Goal: Navigation & Orientation: Go to known website

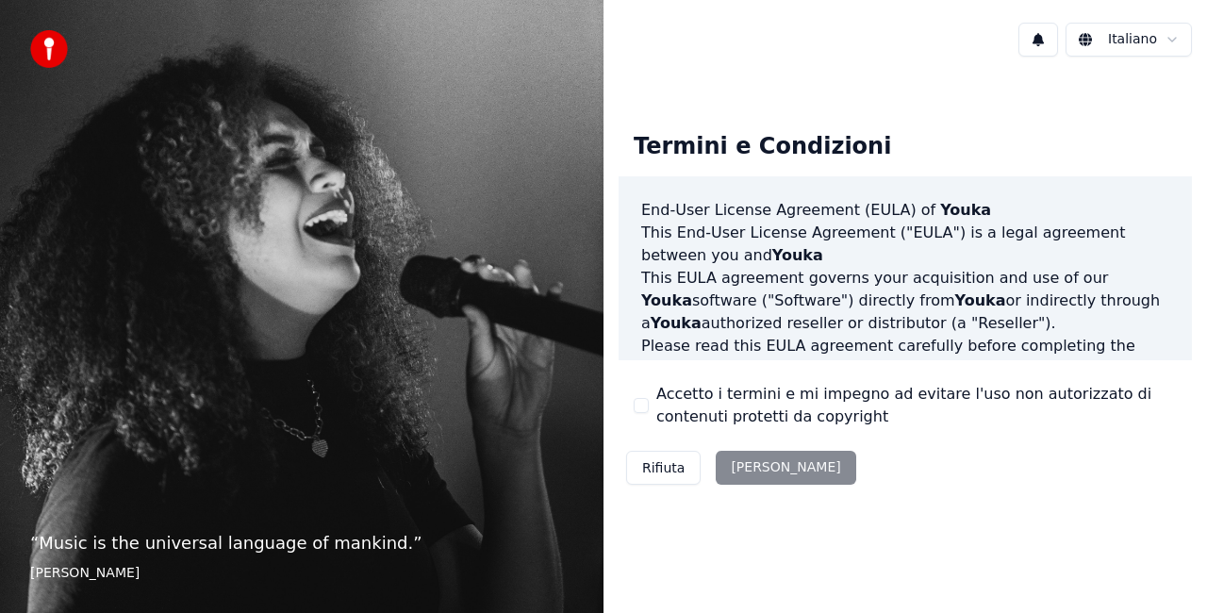
click at [755, 464] on div "Rifiuta [PERSON_NAME]" at bounding box center [741, 467] width 245 height 49
click at [753, 470] on div "Rifiuta [PERSON_NAME]" at bounding box center [741, 467] width 245 height 49
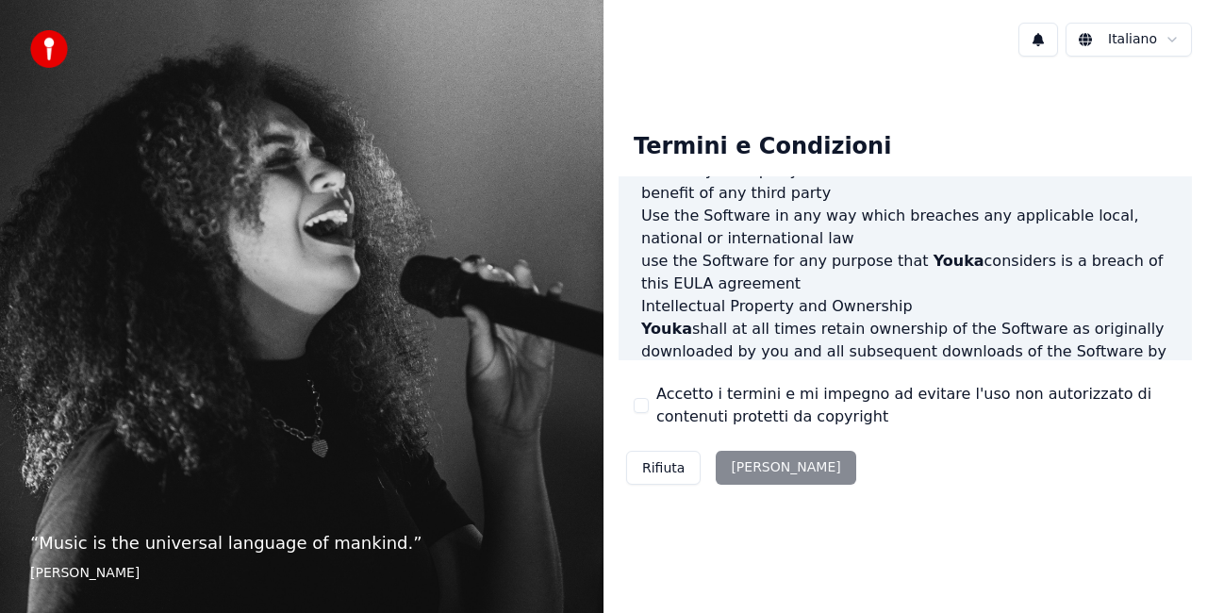
scroll to position [1377, 0]
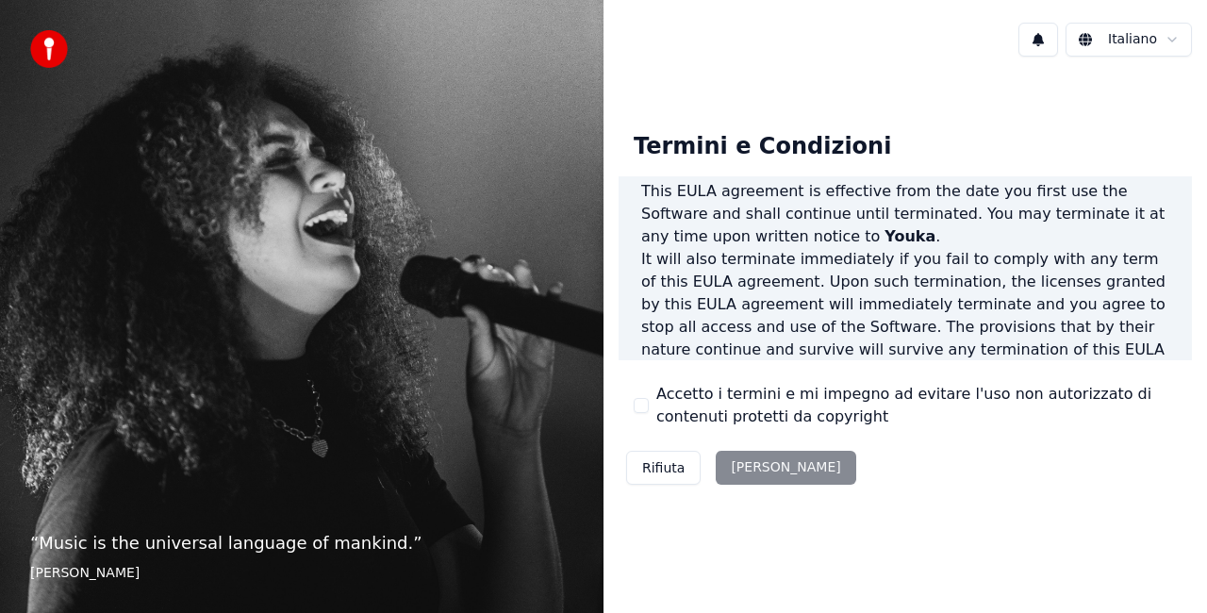
click at [762, 470] on div "Rifiuta [PERSON_NAME]" at bounding box center [741, 467] width 245 height 49
click at [753, 474] on div "Rifiuta [PERSON_NAME]" at bounding box center [741, 467] width 245 height 49
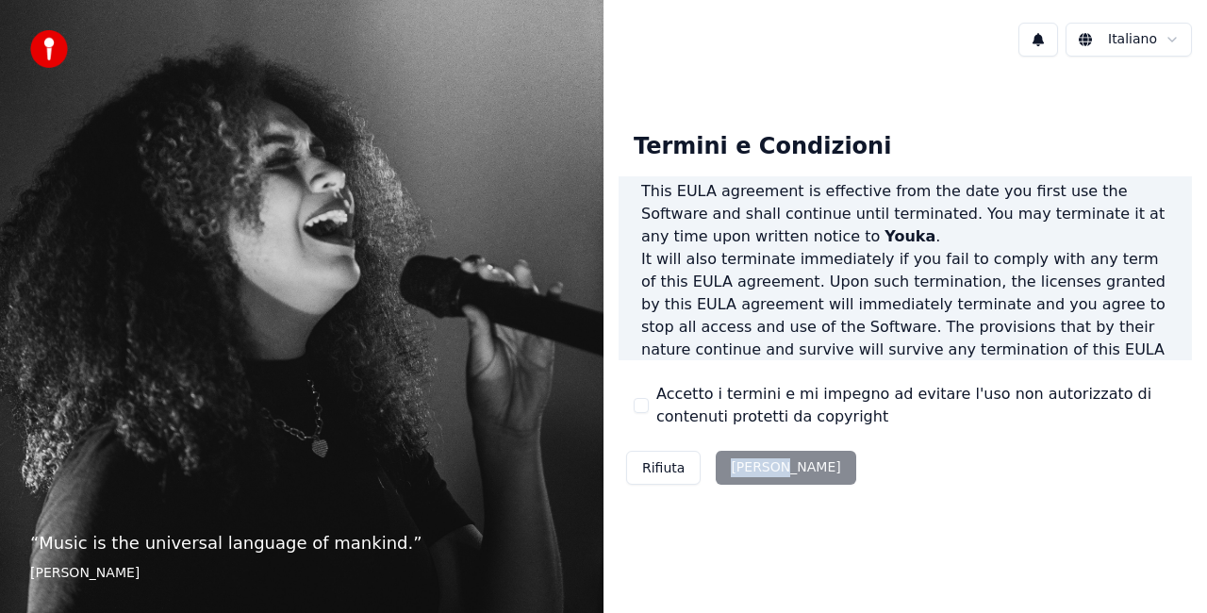
click at [845, 488] on div "Termini e Condizioni End-User License Agreement ([PERSON_NAME]) of Youka This E…" at bounding box center [905, 305] width 573 height 376
click at [752, 464] on div "Rifiuta [PERSON_NAME]" at bounding box center [741, 467] width 245 height 49
click at [764, 468] on div "Rifiuta [PERSON_NAME]" at bounding box center [741, 467] width 245 height 49
click at [745, 474] on div "Rifiuta [PERSON_NAME]" at bounding box center [741, 467] width 245 height 49
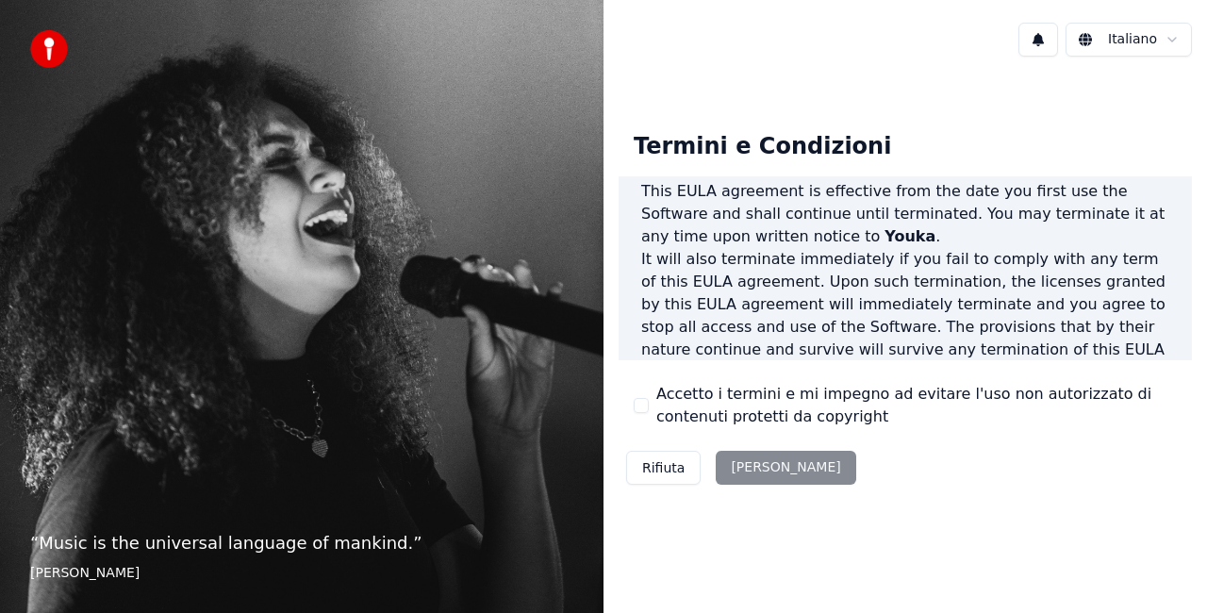
click at [932, 477] on div "Termini e Condizioni End-User License Agreement ([PERSON_NAME]) of Youka This E…" at bounding box center [905, 305] width 573 height 376
click at [750, 469] on div "Rifiuta [PERSON_NAME]" at bounding box center [741, 467] width 245 height 49
click at [758, 466] on div "Rifiuta [PERSON_NAME]" at bounding box center [741, 467] width 245 height 49
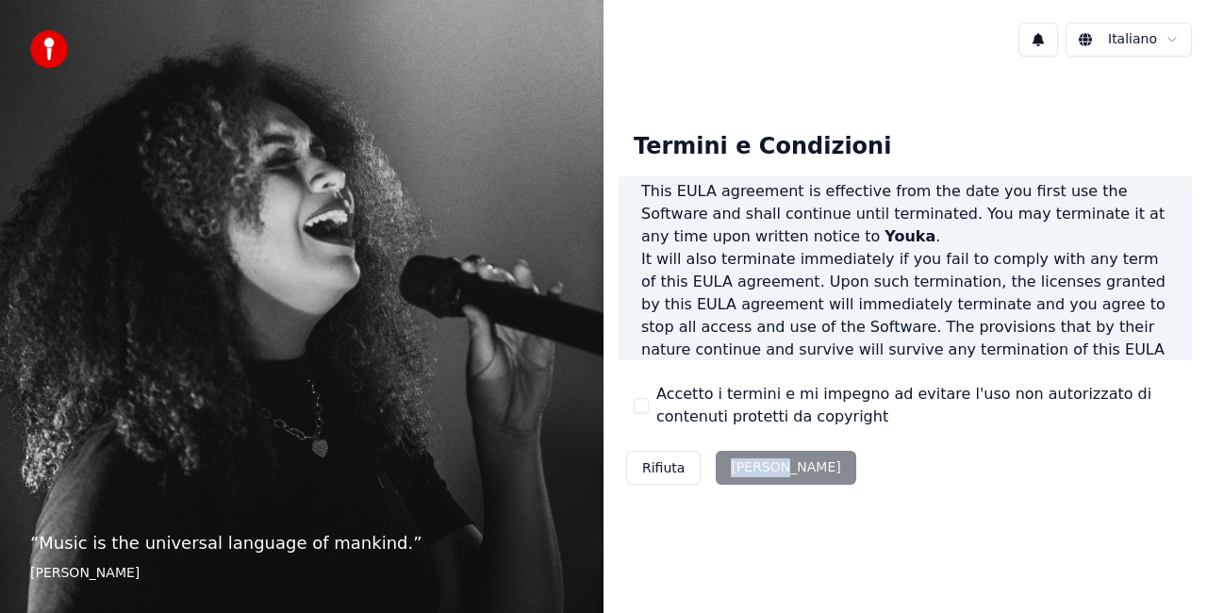
click at [758, 466] on div "Rifiuta [PERSON_NAME]" at bounding box center [741, 467] width 245 height 49
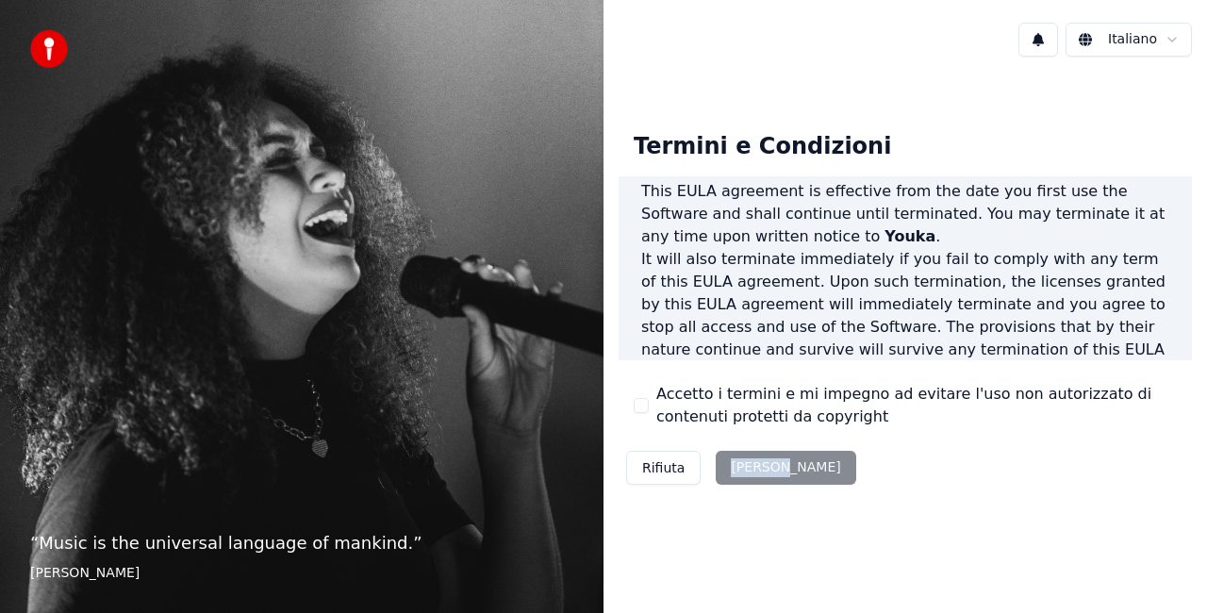
click at [758, 466] on div "Rifiuta [PERSON_NAME]" at bounding box center [741, 467] width 245 height 49
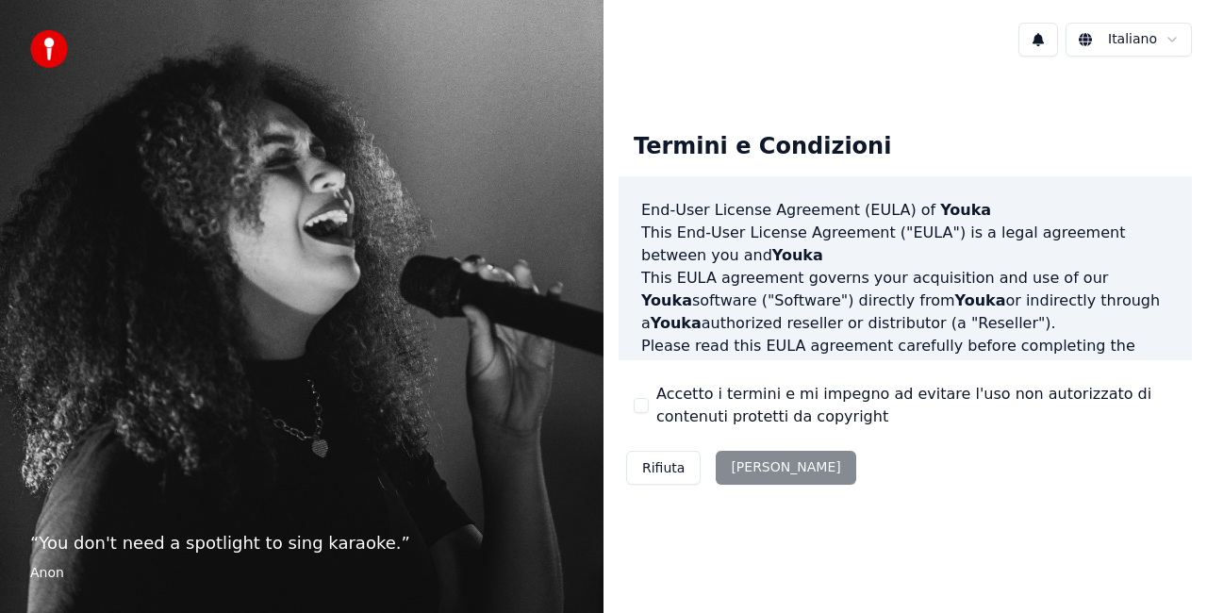
click at [757, 466] on div "Rifiuta [PERSON_NAME]" at bounding box center [741, 467] width 245 height 49
click at [758, 466] on div "Rifiuta [PERSON_NAME]" at bounding box center [741, 467] width 245 height 49
click at [925, 479] on div "Termini e Condizioni End-User License Agreement ([PERSON_NAME]) of Youka This E…" at bounding box center [905, 305] width 573 height 376
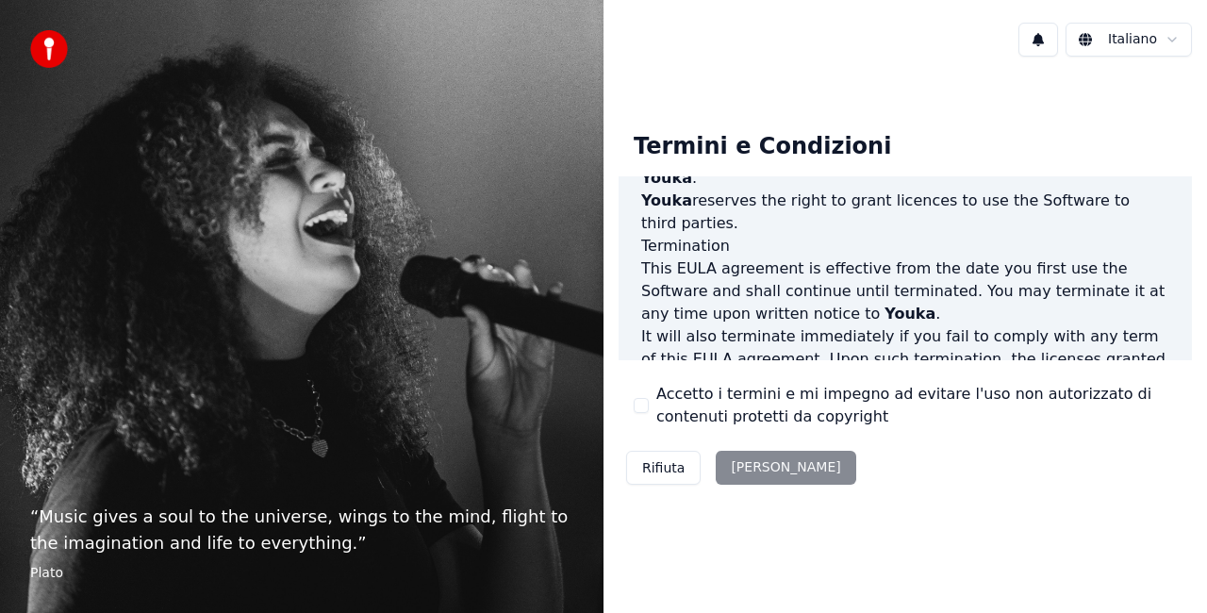
scroll to position [1377, 0]
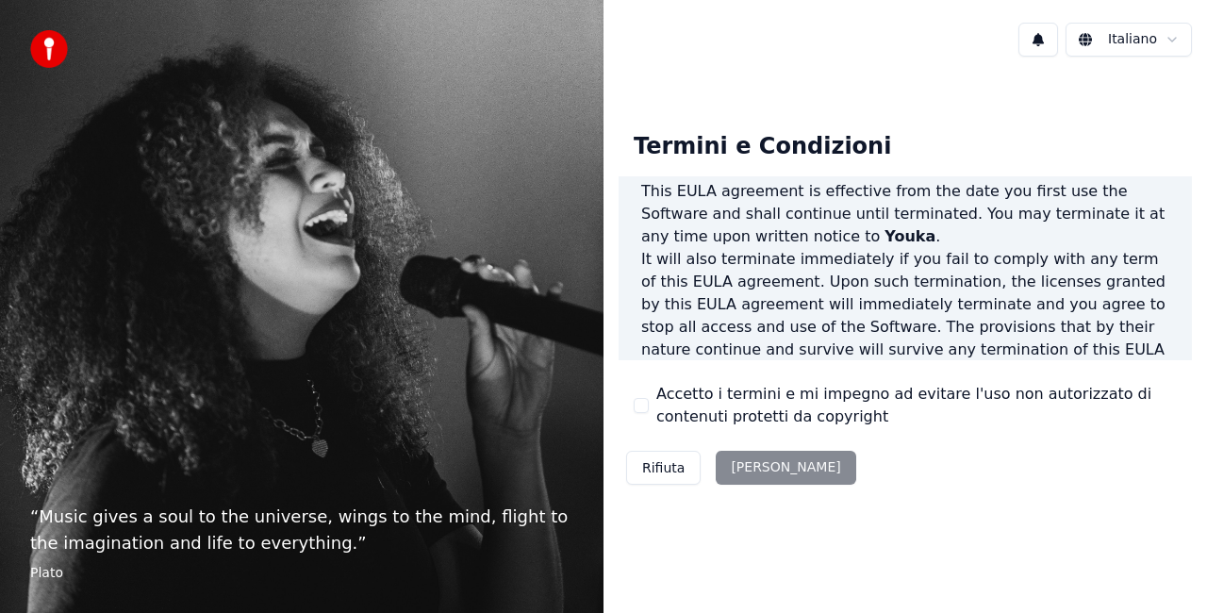
click at [735, 473] on div "Rifiuta [PERSON_NAME]" at bounding box center [741, 467] width 245 height 49
click at [746, 468] on div "Rifiuta [PERSON_NAME]" at bounding box center [741, 467] width 245 height 49
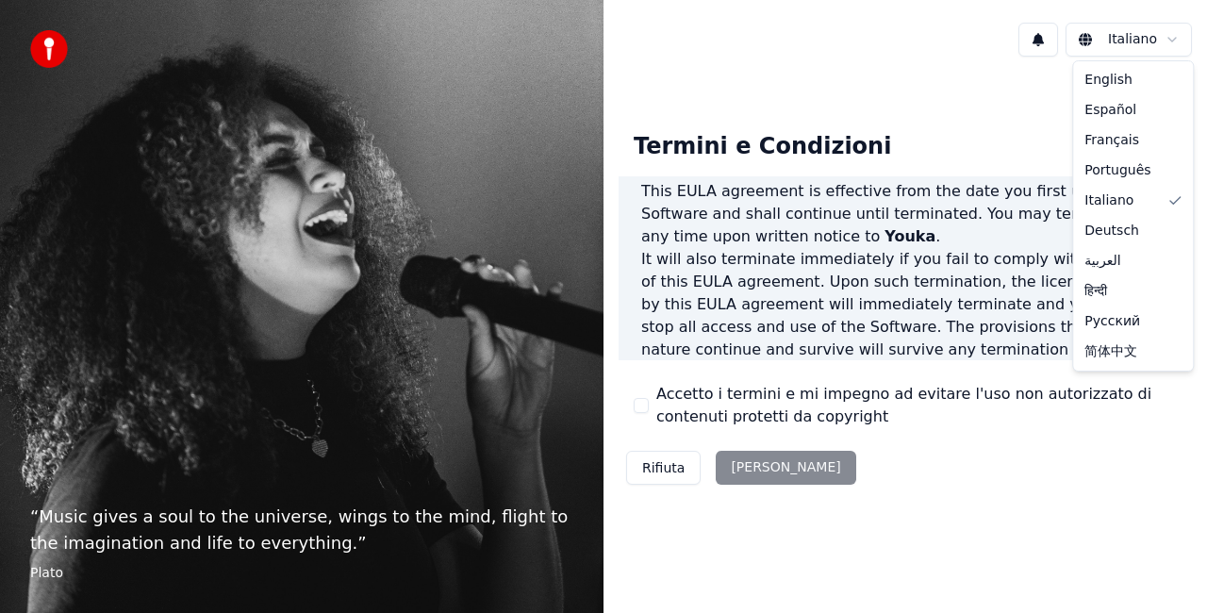
click at [1173, 40] on html "“ Music gives a soul to the universe, wings to the mind, flight to the imaginat…" at bounding box center [603, 306] width 1207 height 613
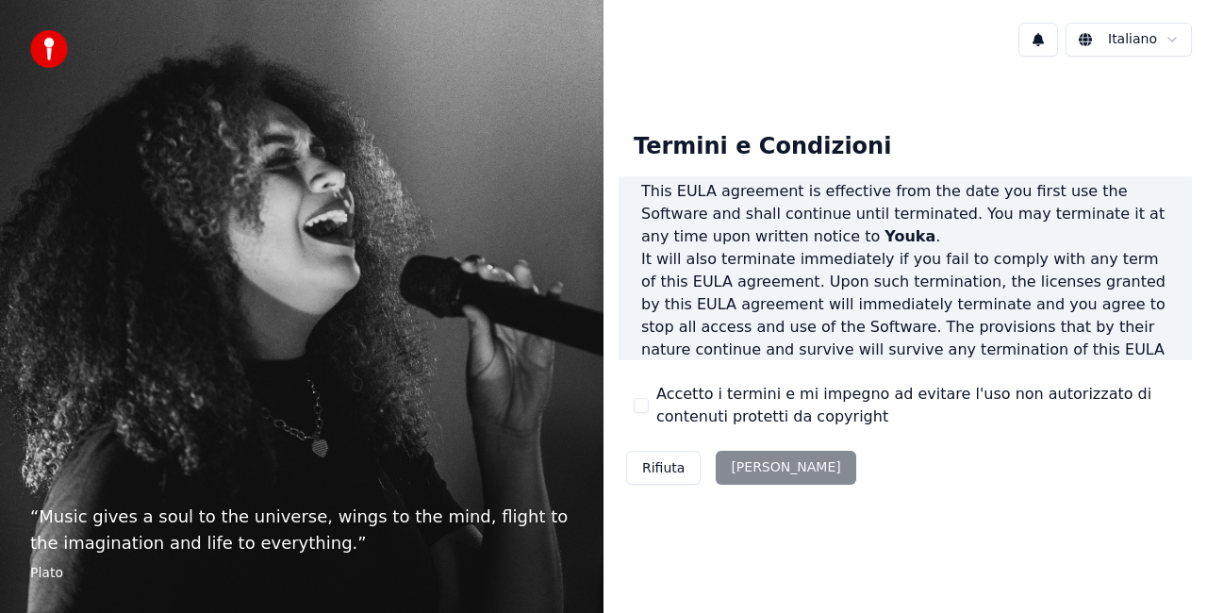
click at [654, 467] on button "Rifiuta" at bounding box center [663, 468] width 74 height 34
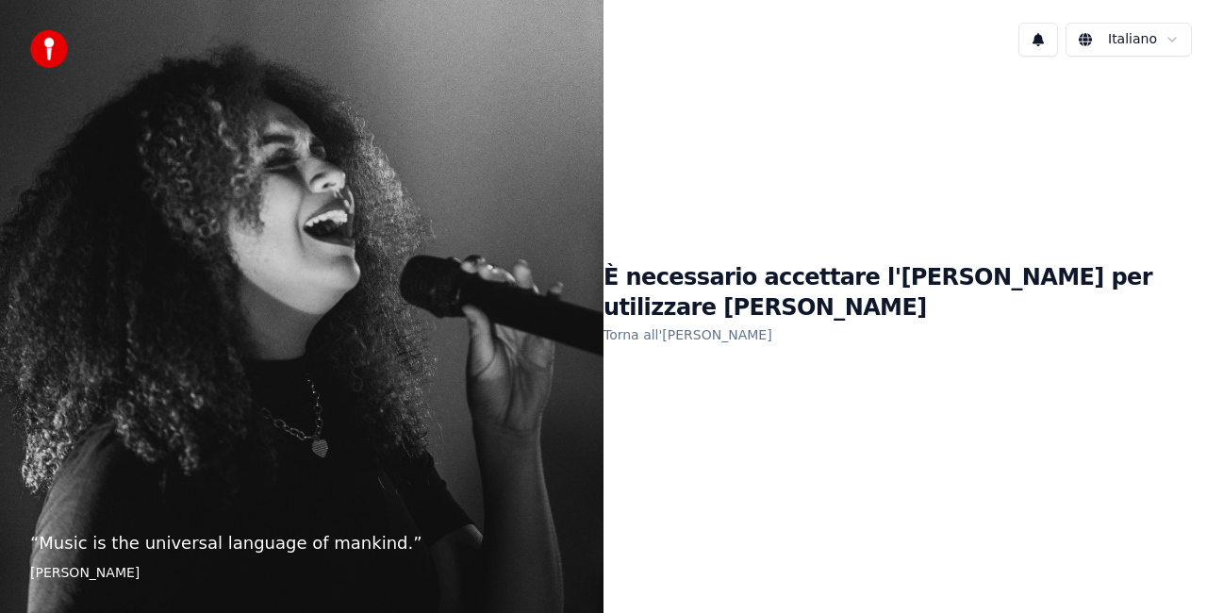
click at [717, 320] on link "Torna all'EULA" at bounding box center [687, 335] width 169 height 30
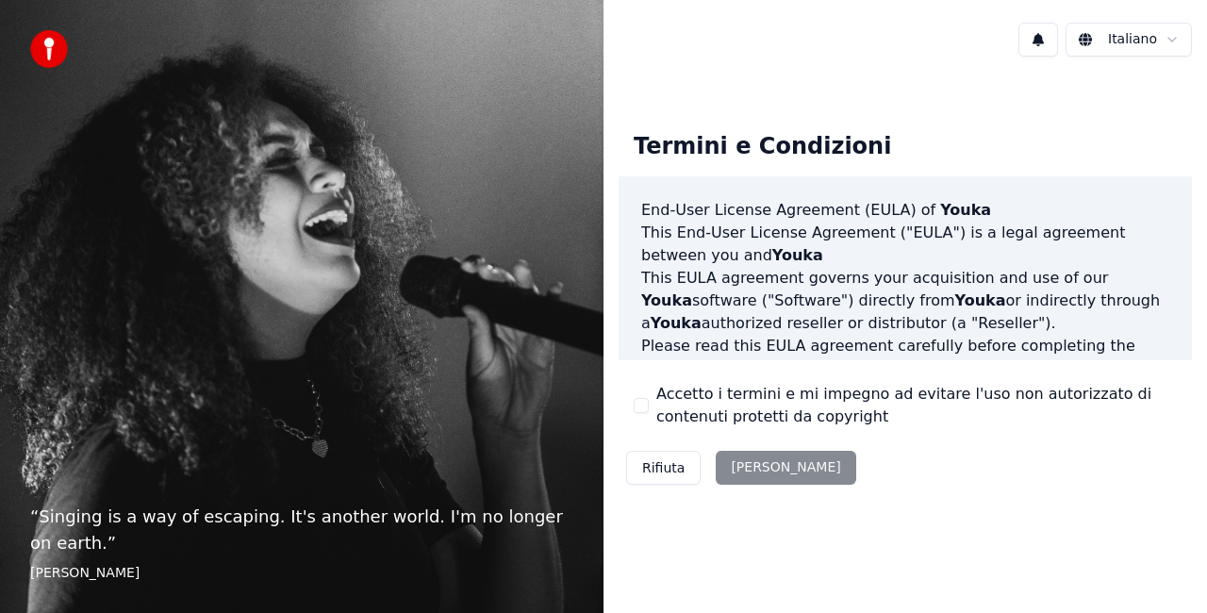
click at [760, 466] on div "Rifiuta [PERSON_NAME]" at bounding box center [741, 467] width 245 height 49
click at [758, 473] on div "Rifiuta [PERSON_NAME]" at bounding box center [741, 467] width 245 height 49
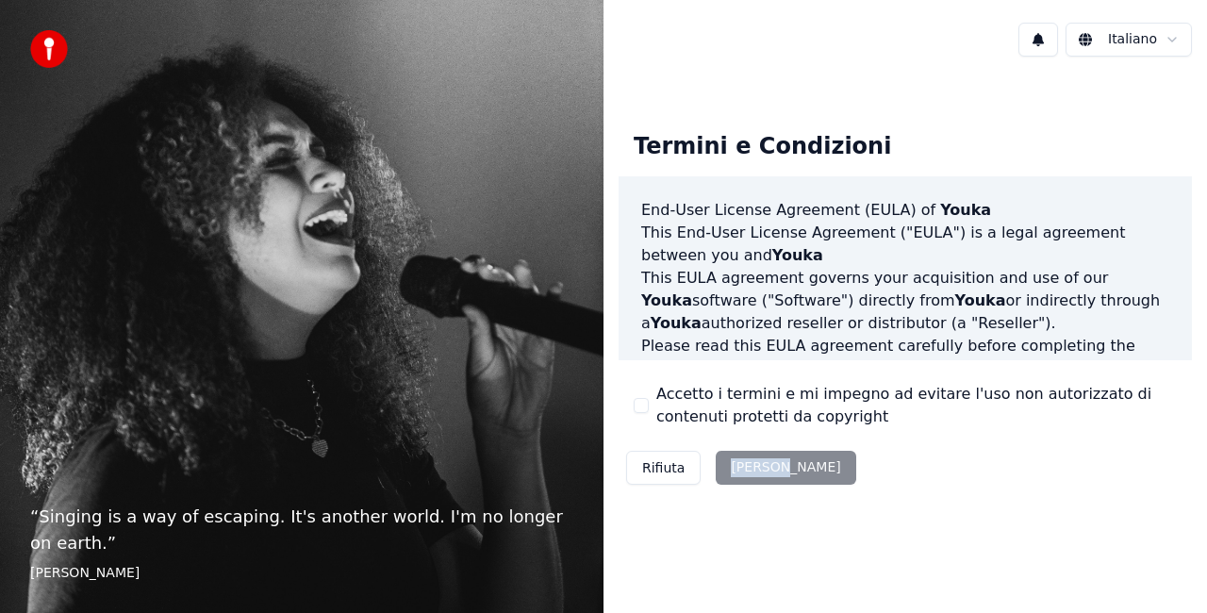
click at [752, 467] on div "Rifiuta [PERSON_NAME]" at bounding box center [741, 467] width 245 height 49
